Goal: Information Seeking & Learning: Learn about a topic

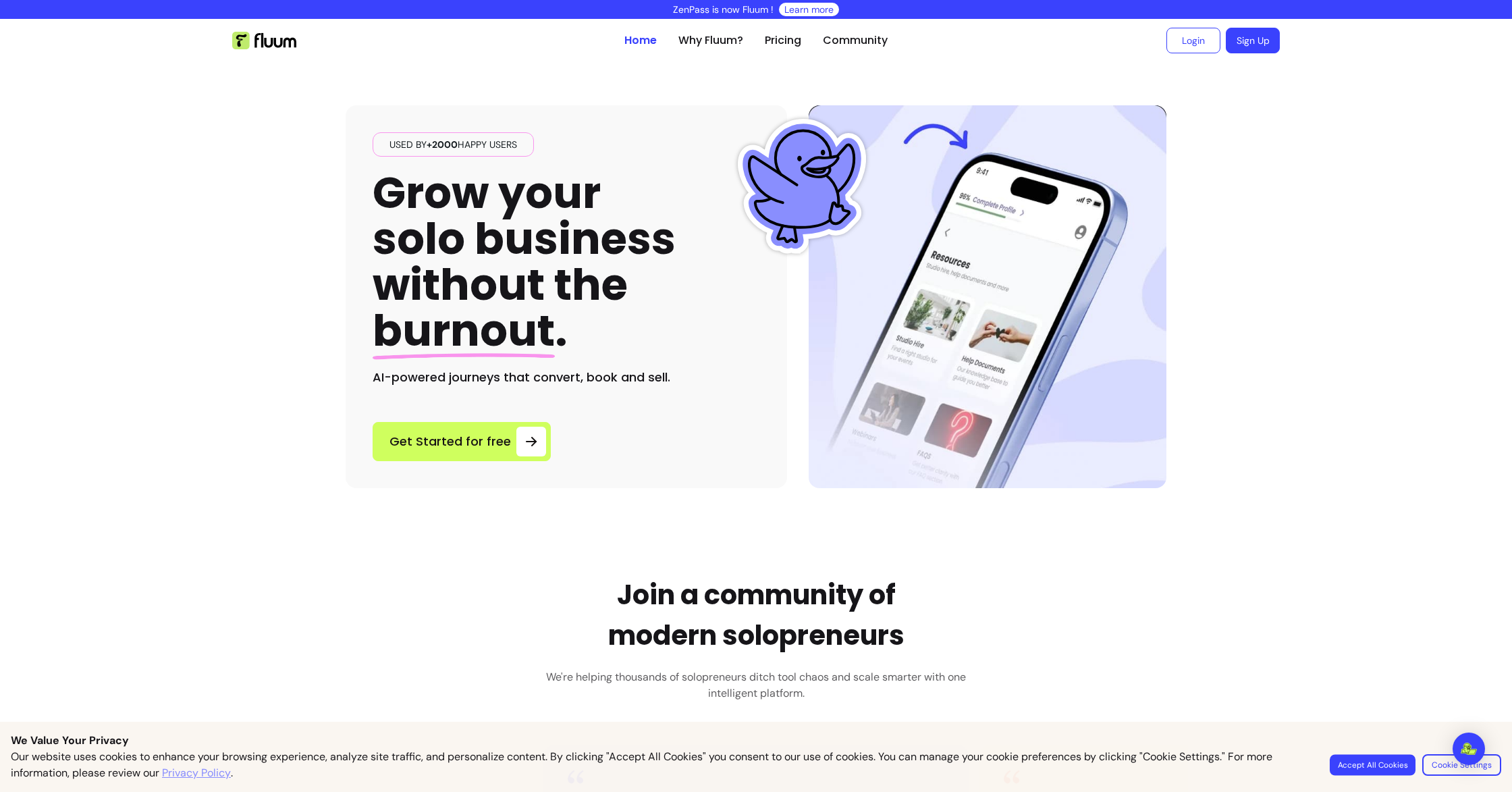
click at [1372, 769] on button "Accept All Cookies" at bounding box center [1372, 764] width 85 height 21
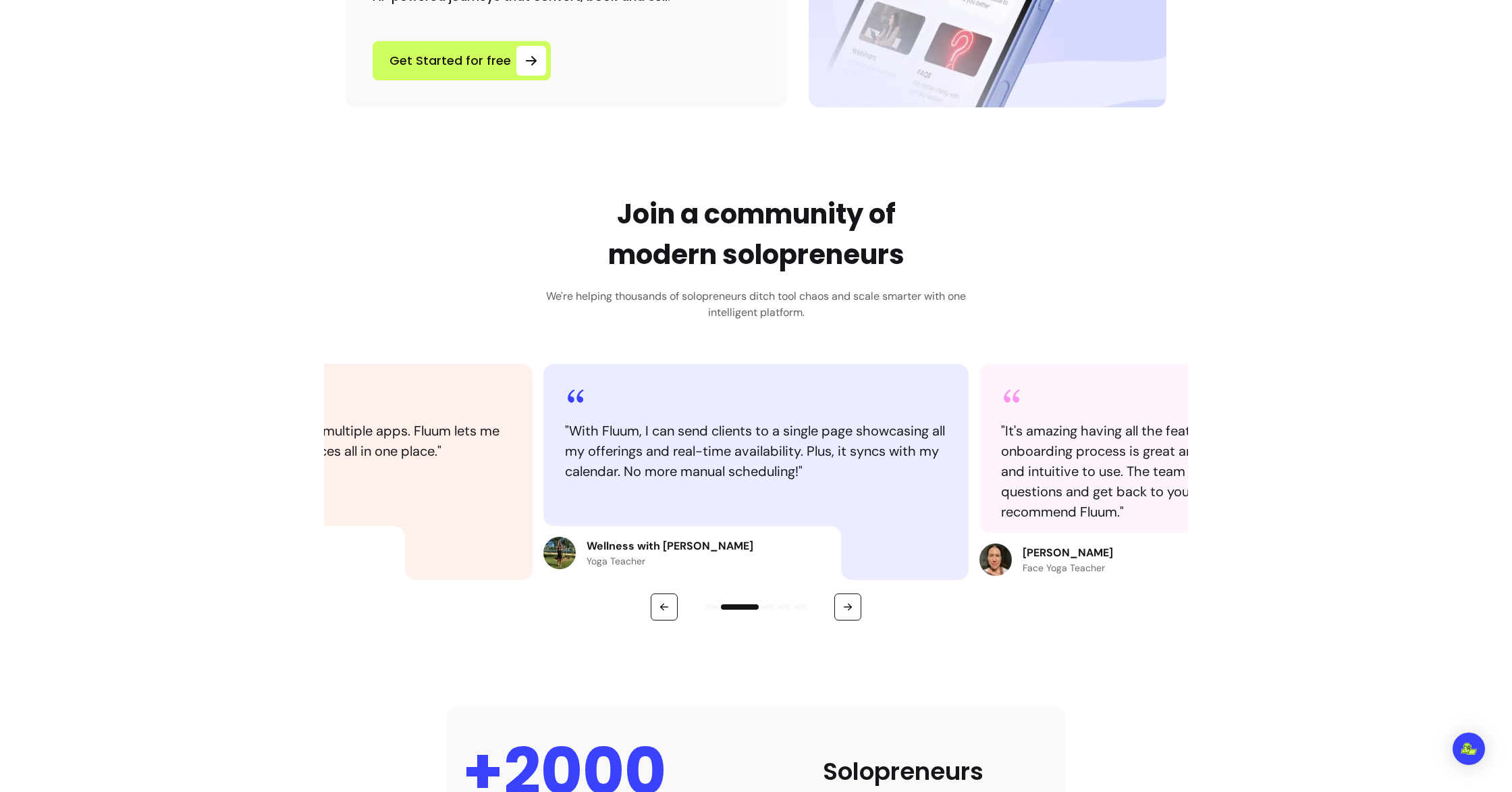
scroll to position [387, 0]
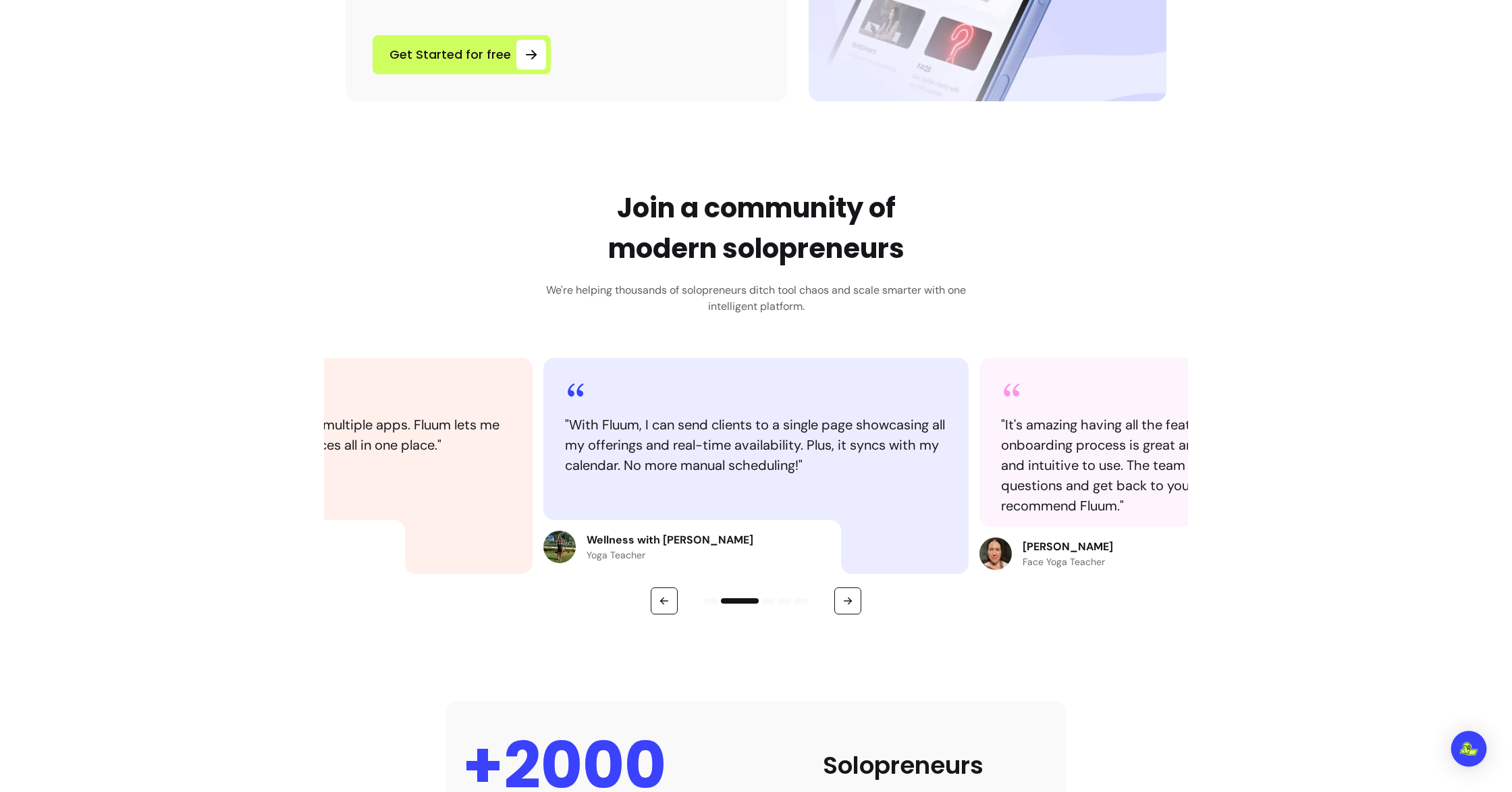
click at [1463, 747] on img "Open Intercom Messenger" at bounding box center [1469, 748] width 17 height 13
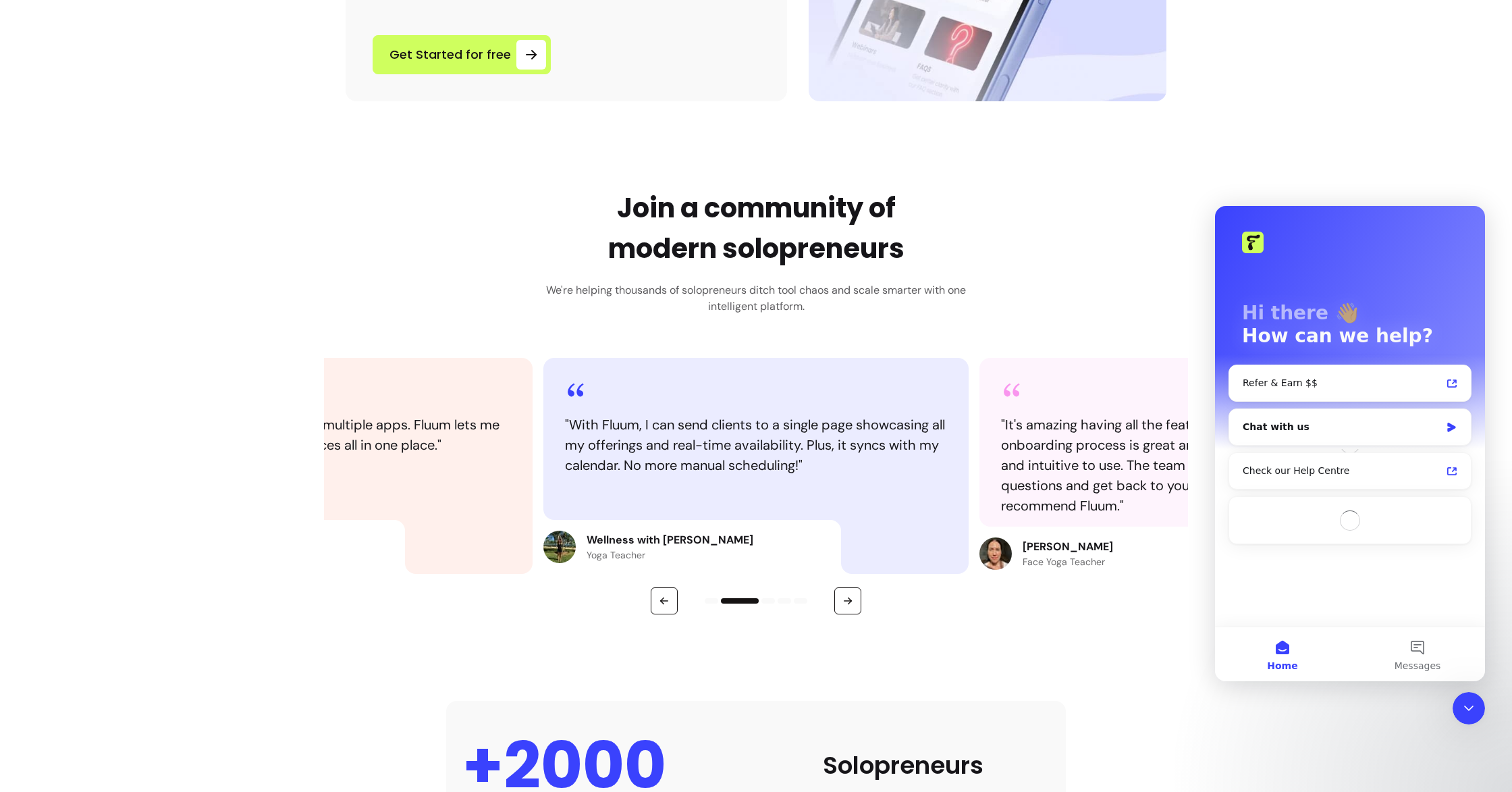
scroll to position [0, 0]
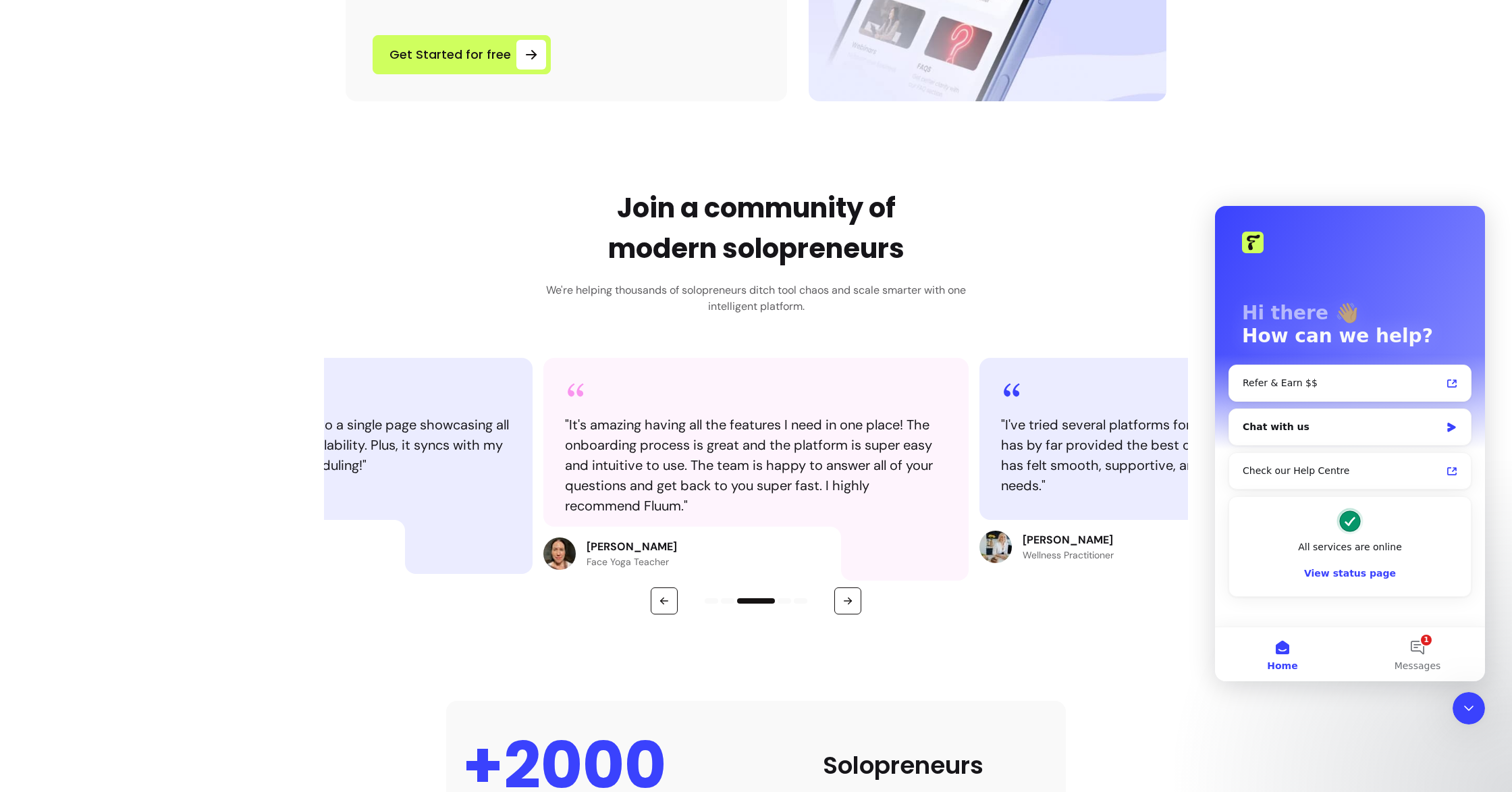
click at [1470, 703] on icon "Close Intercom Messenger" at bounding box center [1468, 707] width 16 height 16
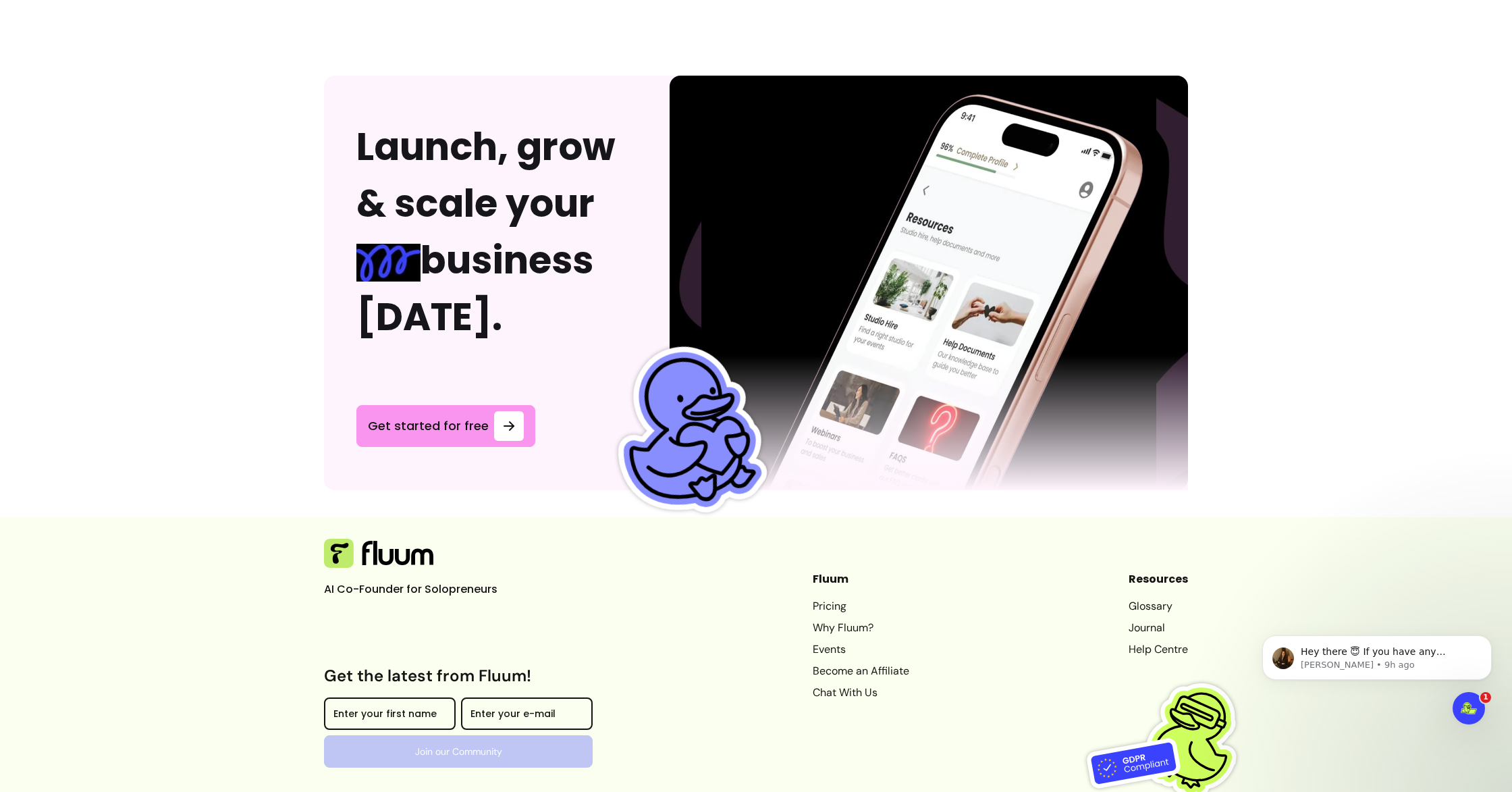
scroll to position [3344, 0]
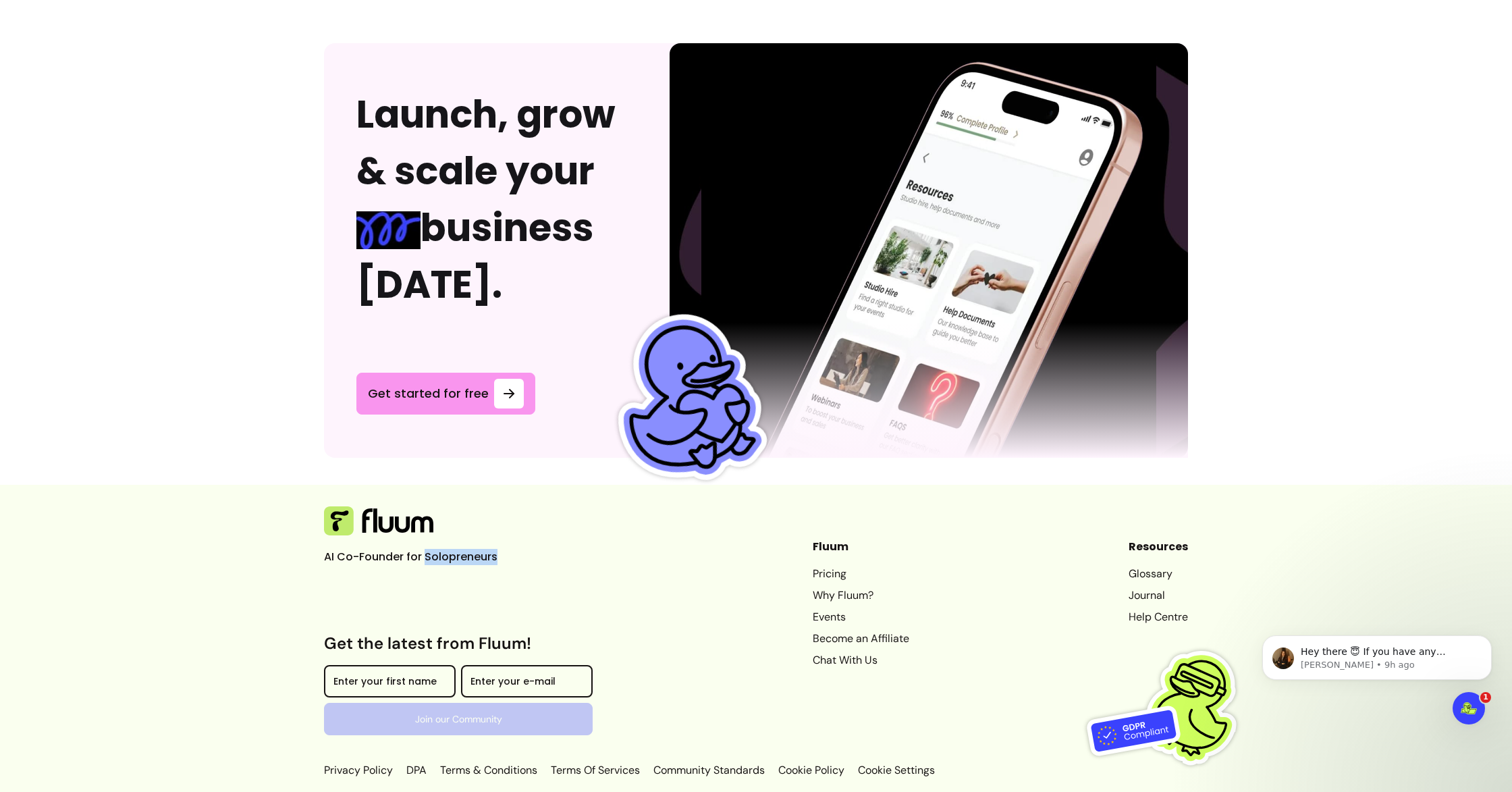
drag, startPoint x: 494, startPoint y: 542, endPoint x: 421, endPoint y: 544, distance: 73.0
click at [421, 548] on p "AI Co-Founder for Solopreneurs" at bounding box center [425, 556] width 202 height 16
copy p "Solopreneurs"
click at [830, 588] on link "Why Fluum?" at bounding box center [860, 595] width 96 height 16
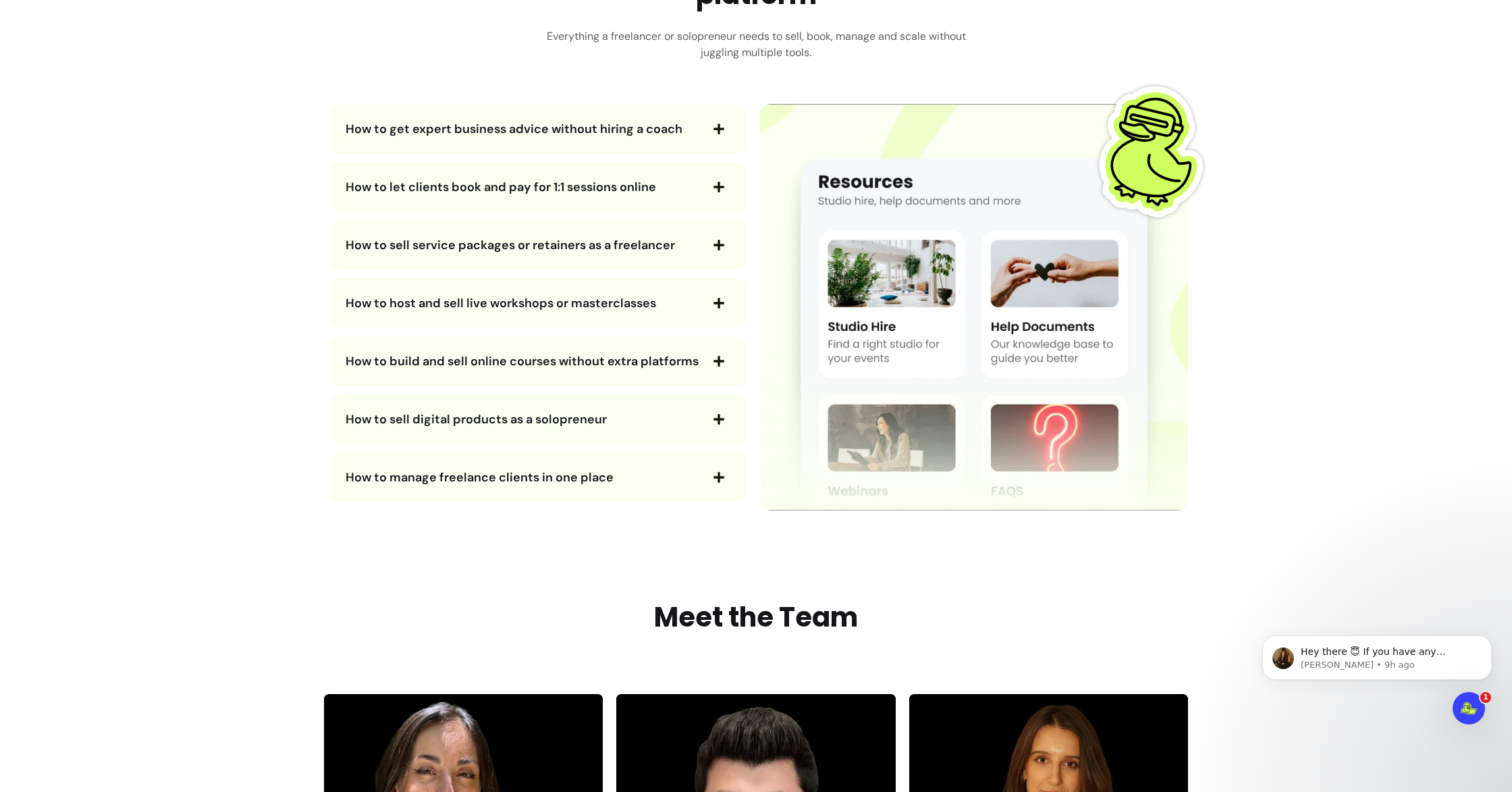
scroll to position [2558, 0]
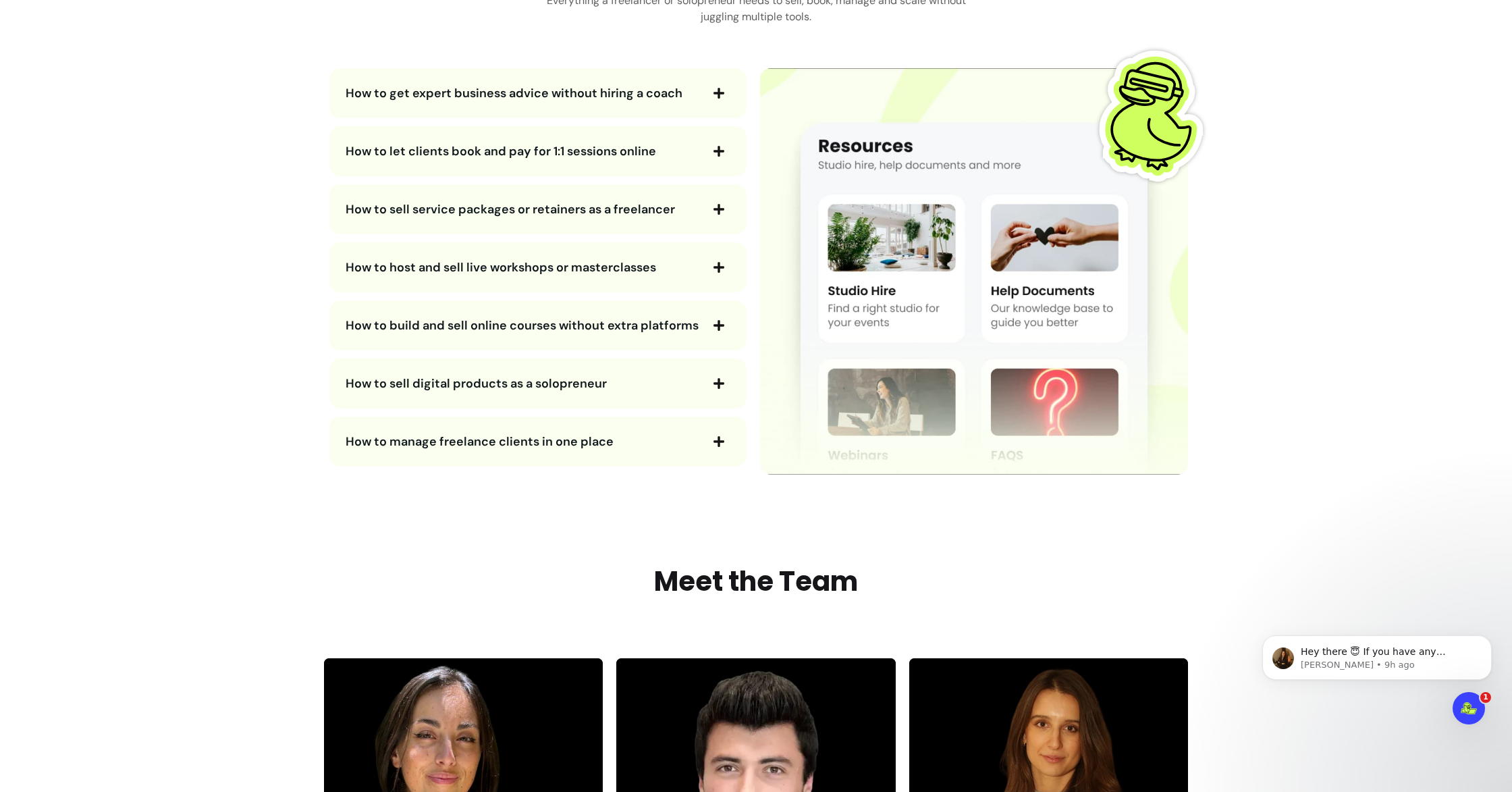
click at [515, 389] on span "How to sell digital products as a solopreneur" at bounding box center [476, 383] width 261 height 16
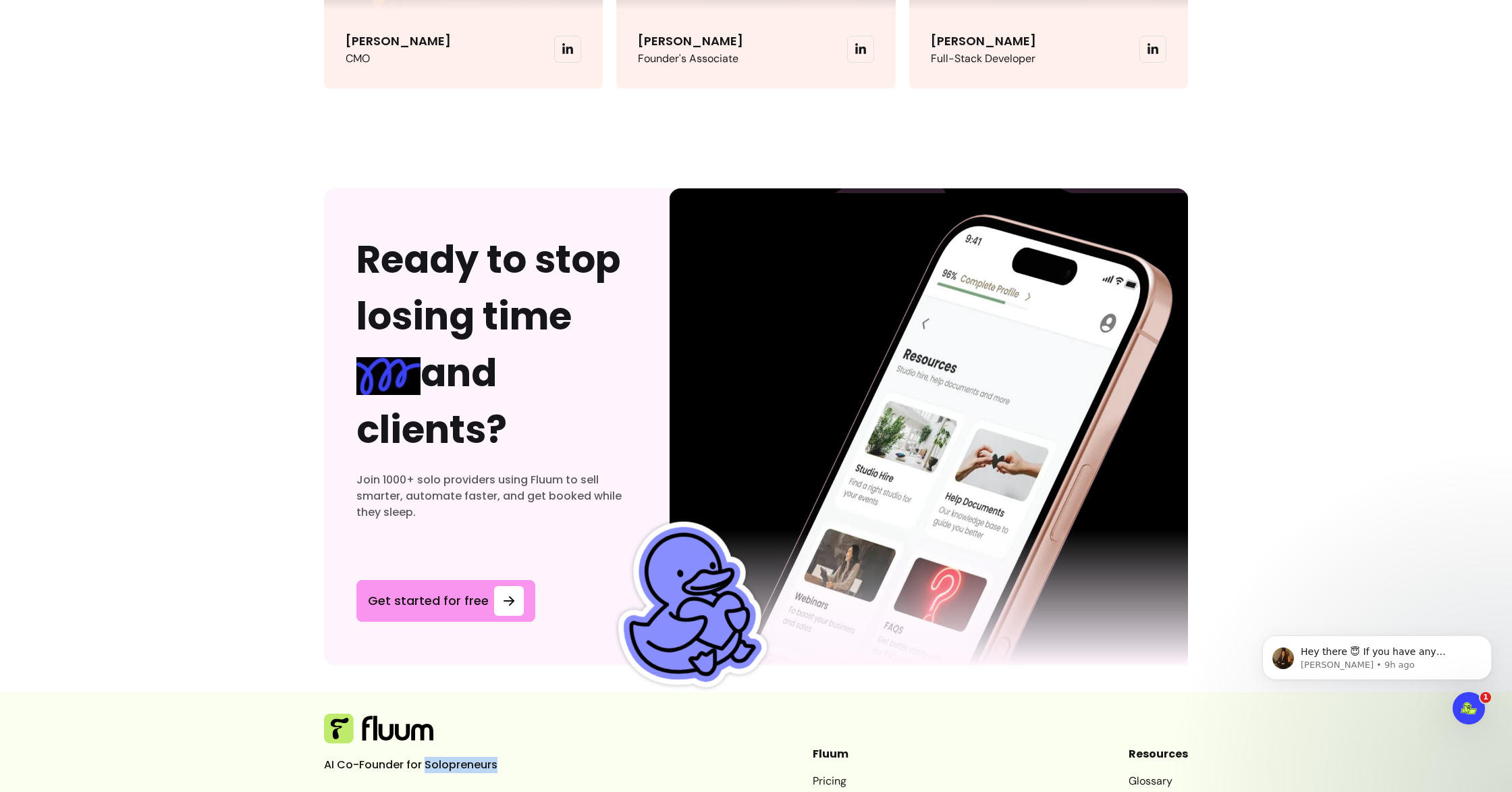
scroll to position [4144, 0]
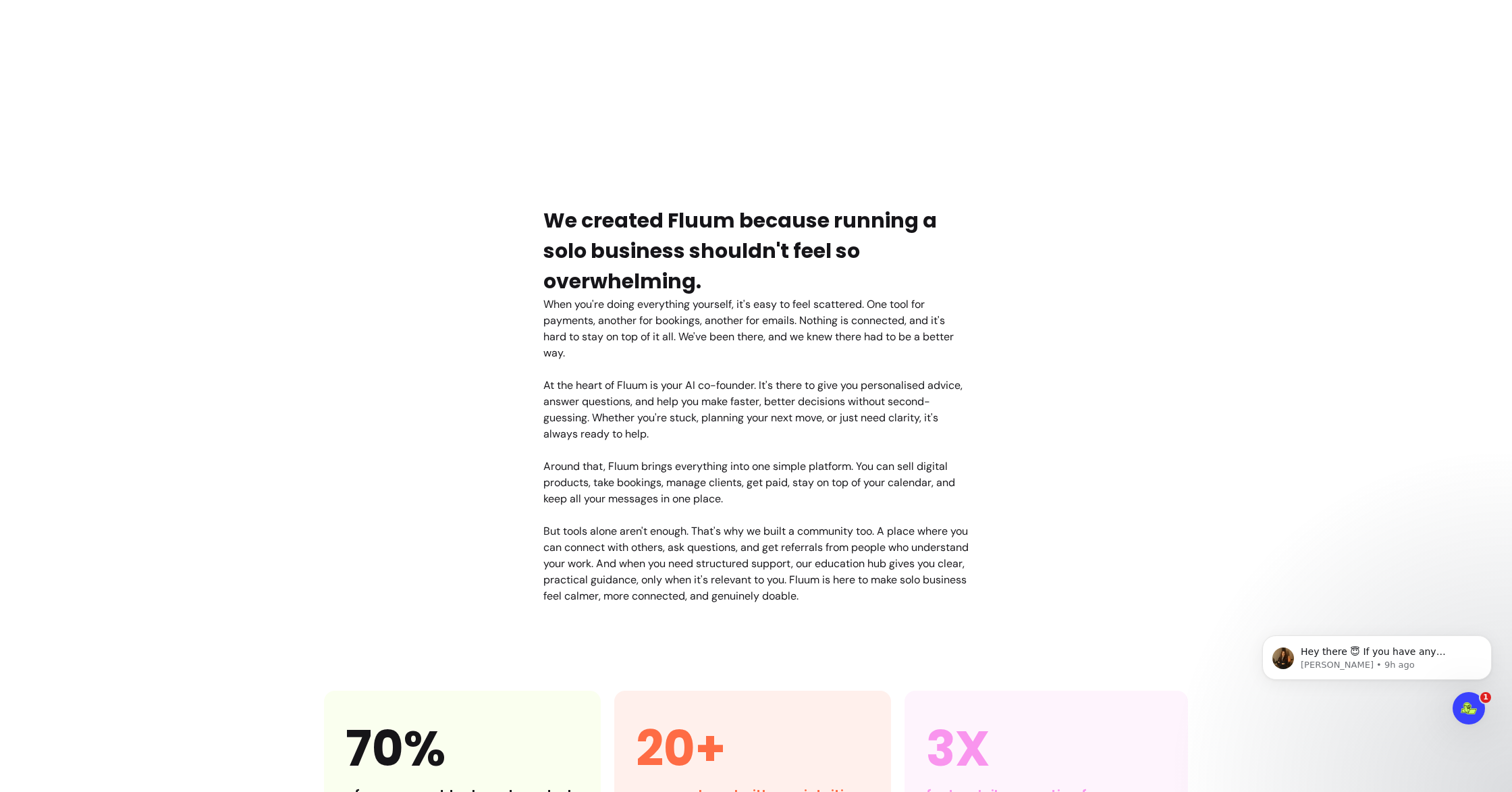
scroll to position [0, 0]
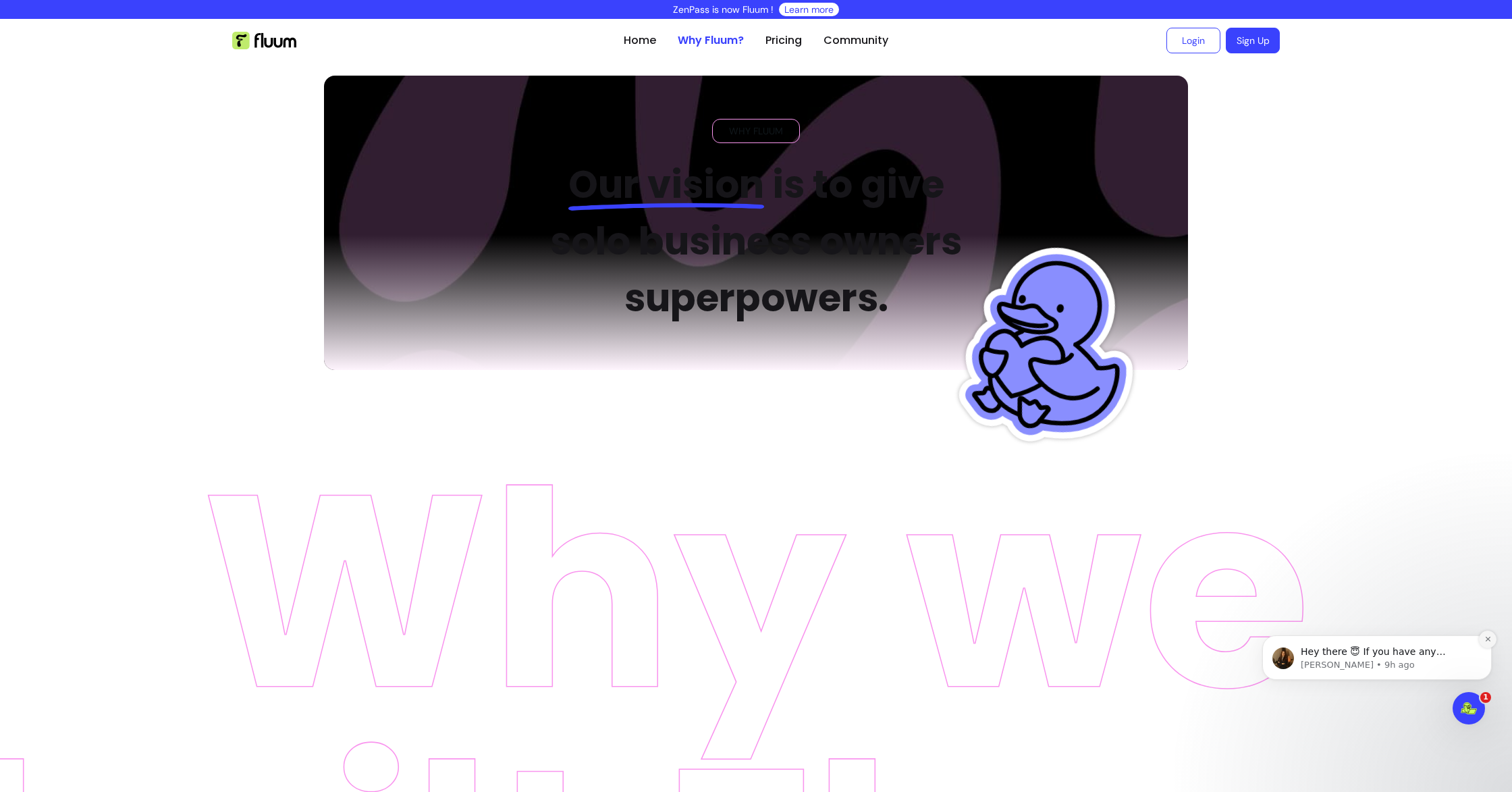
click at [1488, 646] on button "Dismiss notification" at bounding box center [1488, 639] width 17 height 17
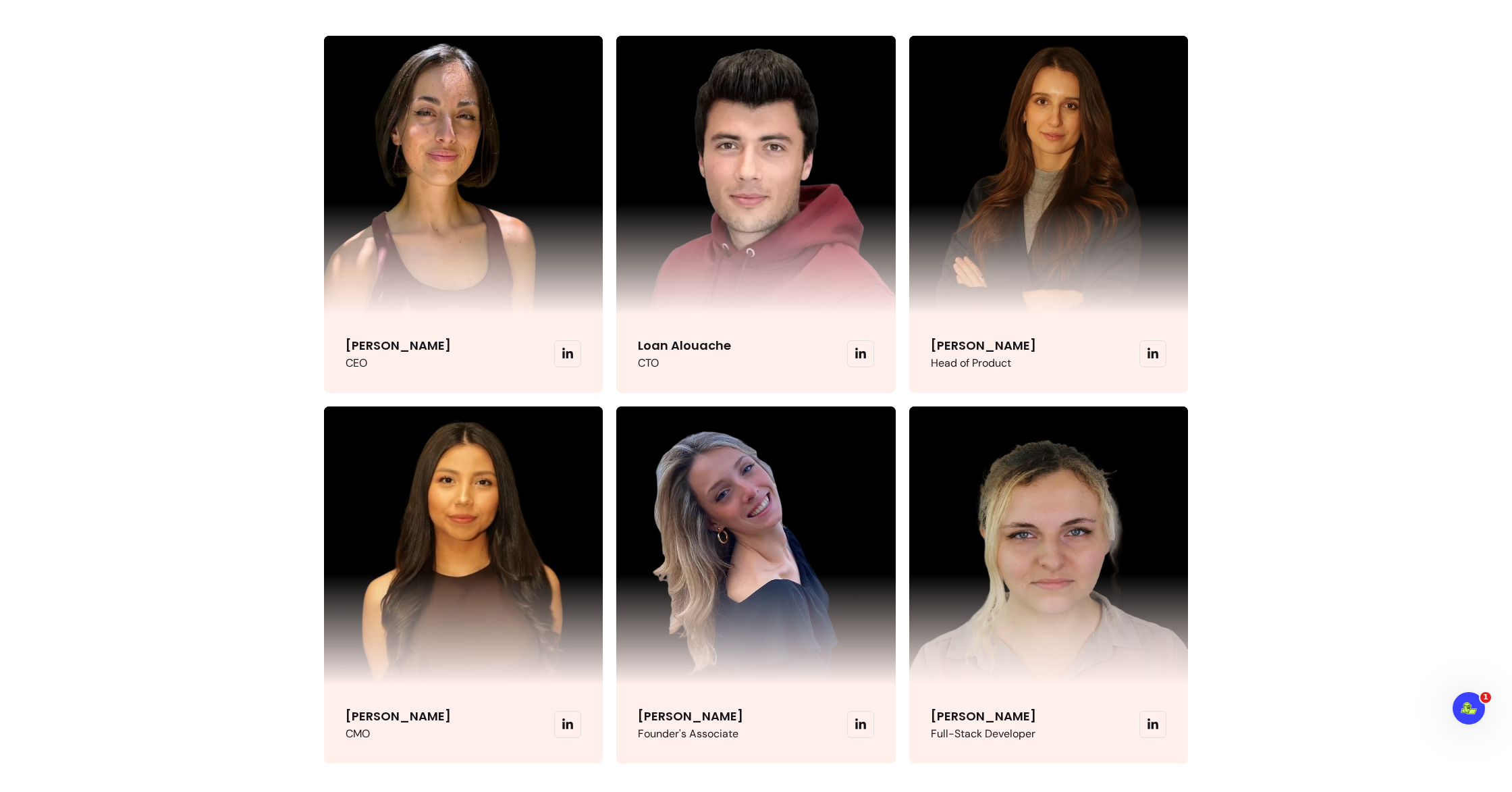
scroll to position [3237, 0]
